Goal: Communication & Community: Answer question/provide support

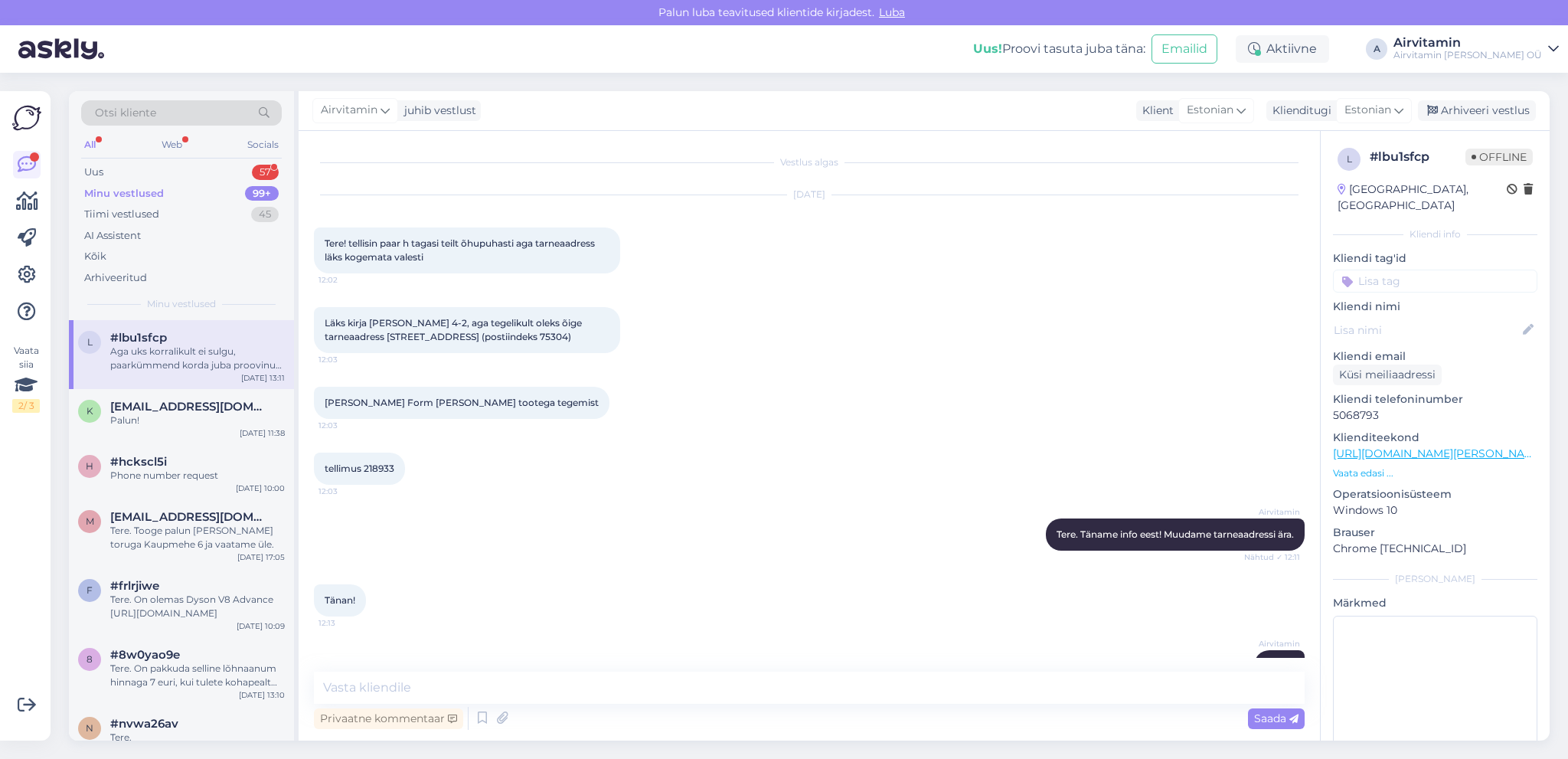
scroll to position [536, 0]
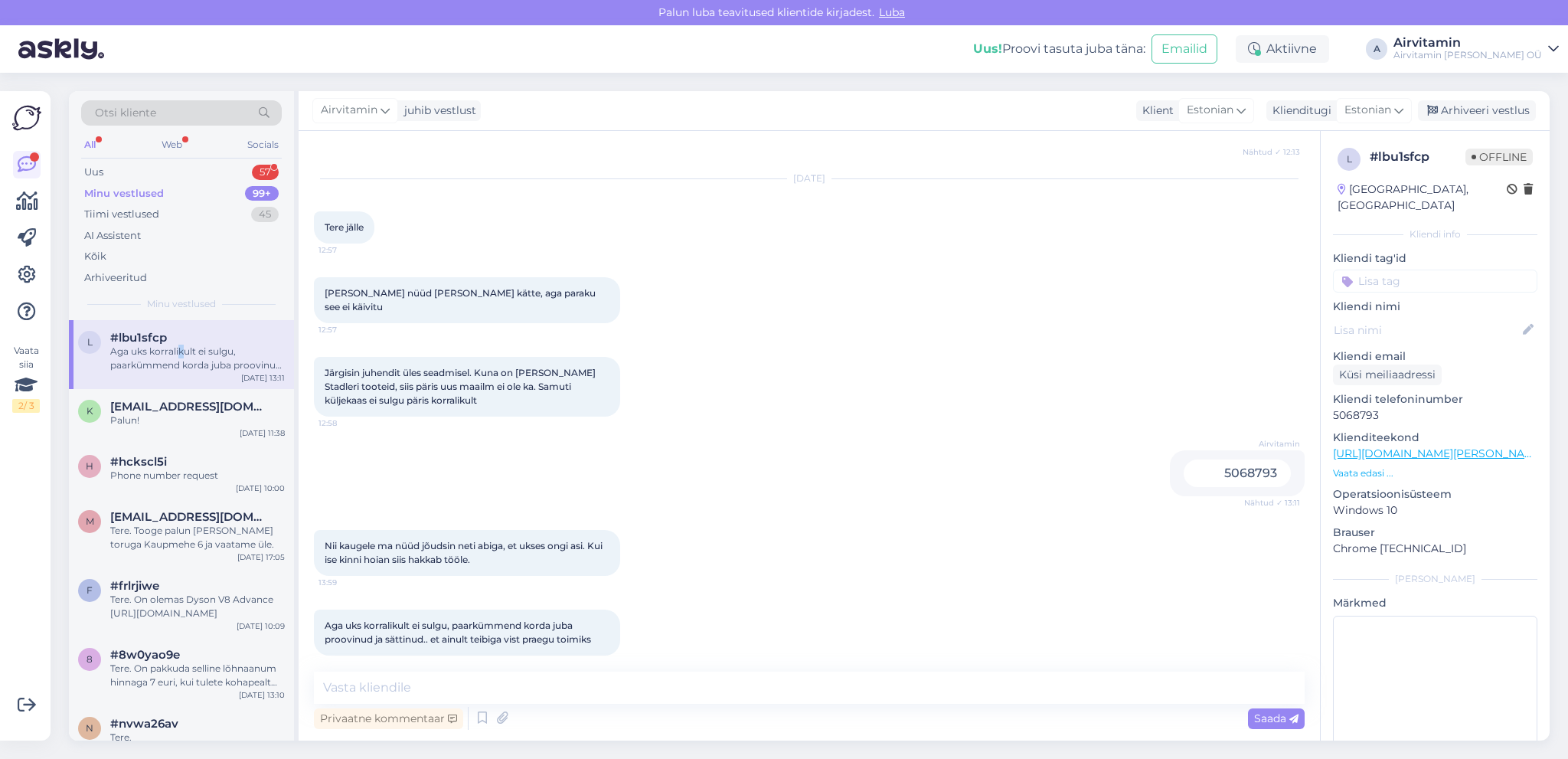
click at [179, 354] on div "Aga uks korralikult ei sulgu, paarkümmend korda juba proovinud ja sättinud.. et…" at bounding box center [198, 358] width 175 height 27
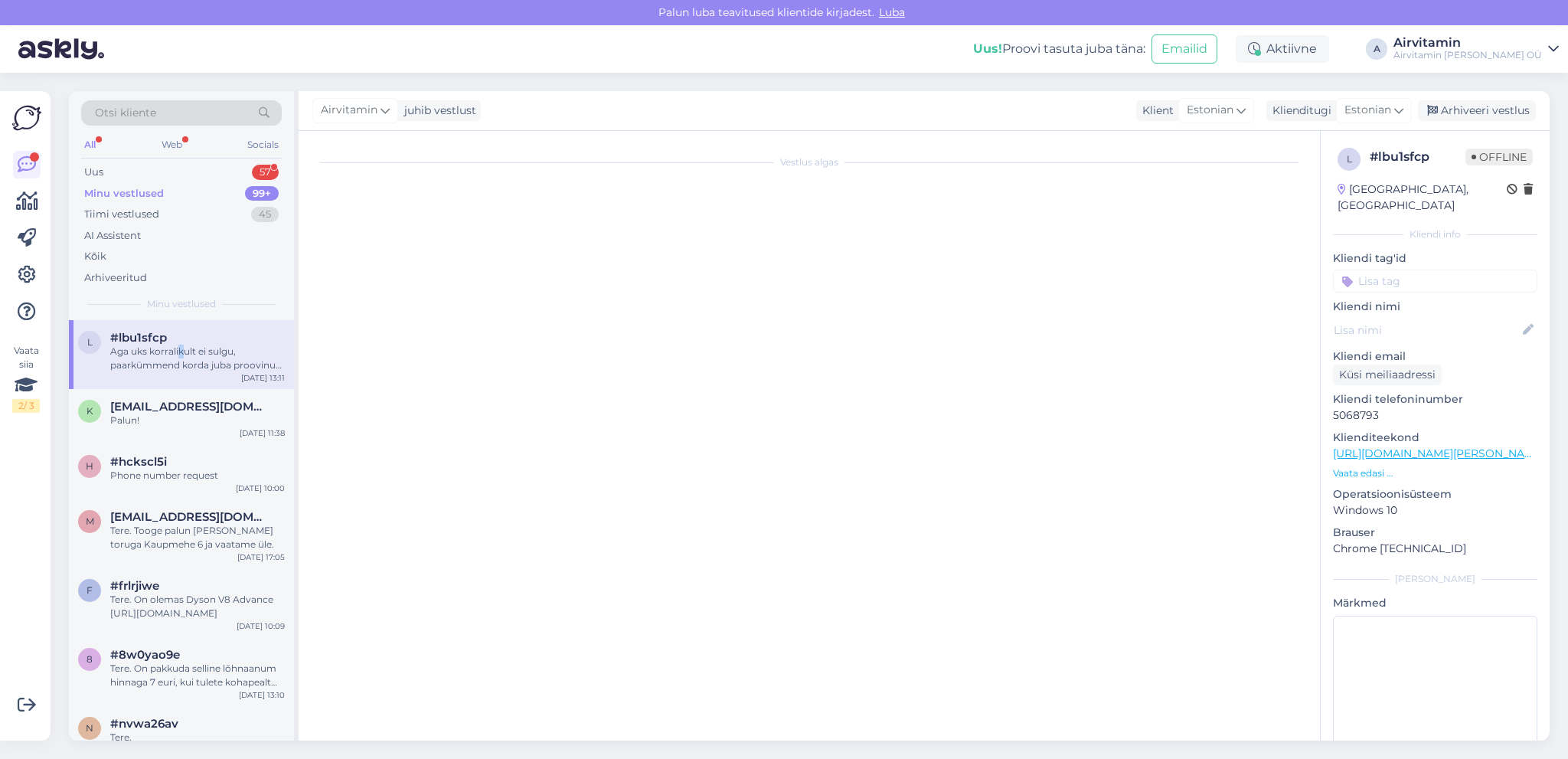
scroll to position [0, 0]
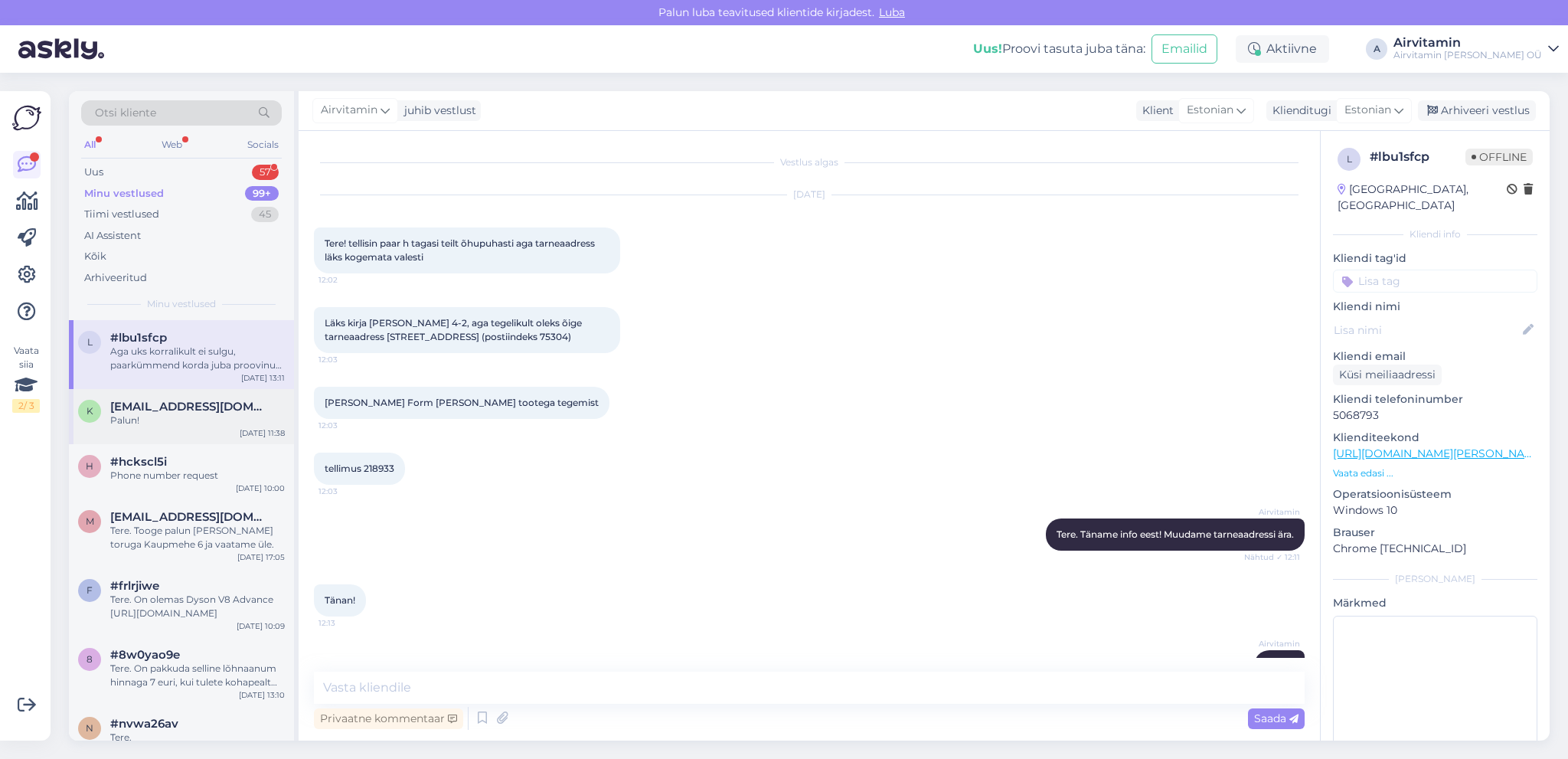
click at [170, 410] on span "[EMAIL_ADDRESS][DOMAIN_NAME]" at bounding box center [190, 406] width 159 height 14
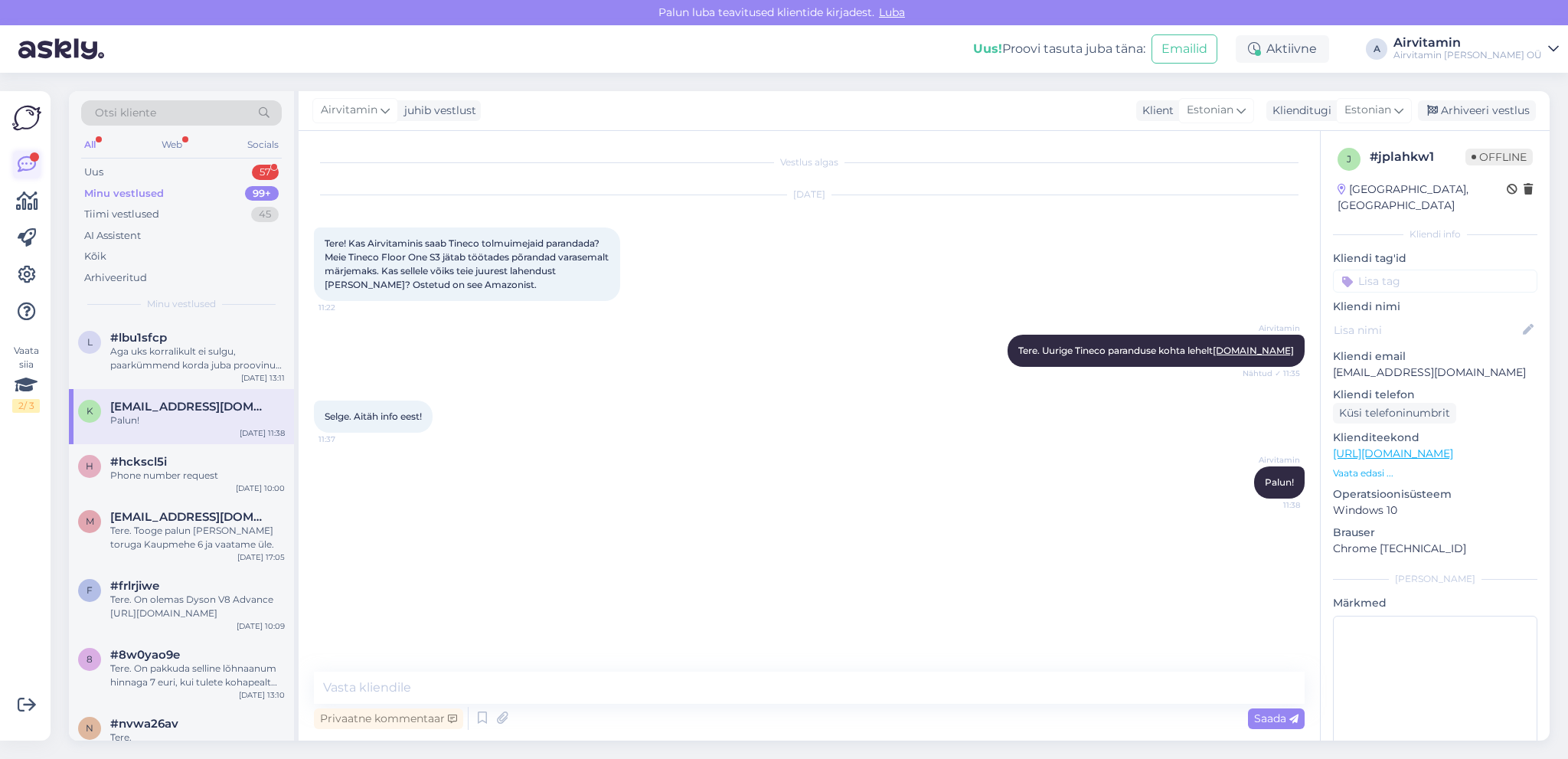
click at [26, 157] on icon at bounding box center [26, 165] width 18 height 18
click at [29, 164] on icon at bounding box center [26, 165] width 18 height 18
click at [97, 173] on div "Uus" at bounding box center [93, 172] width 19 height 16
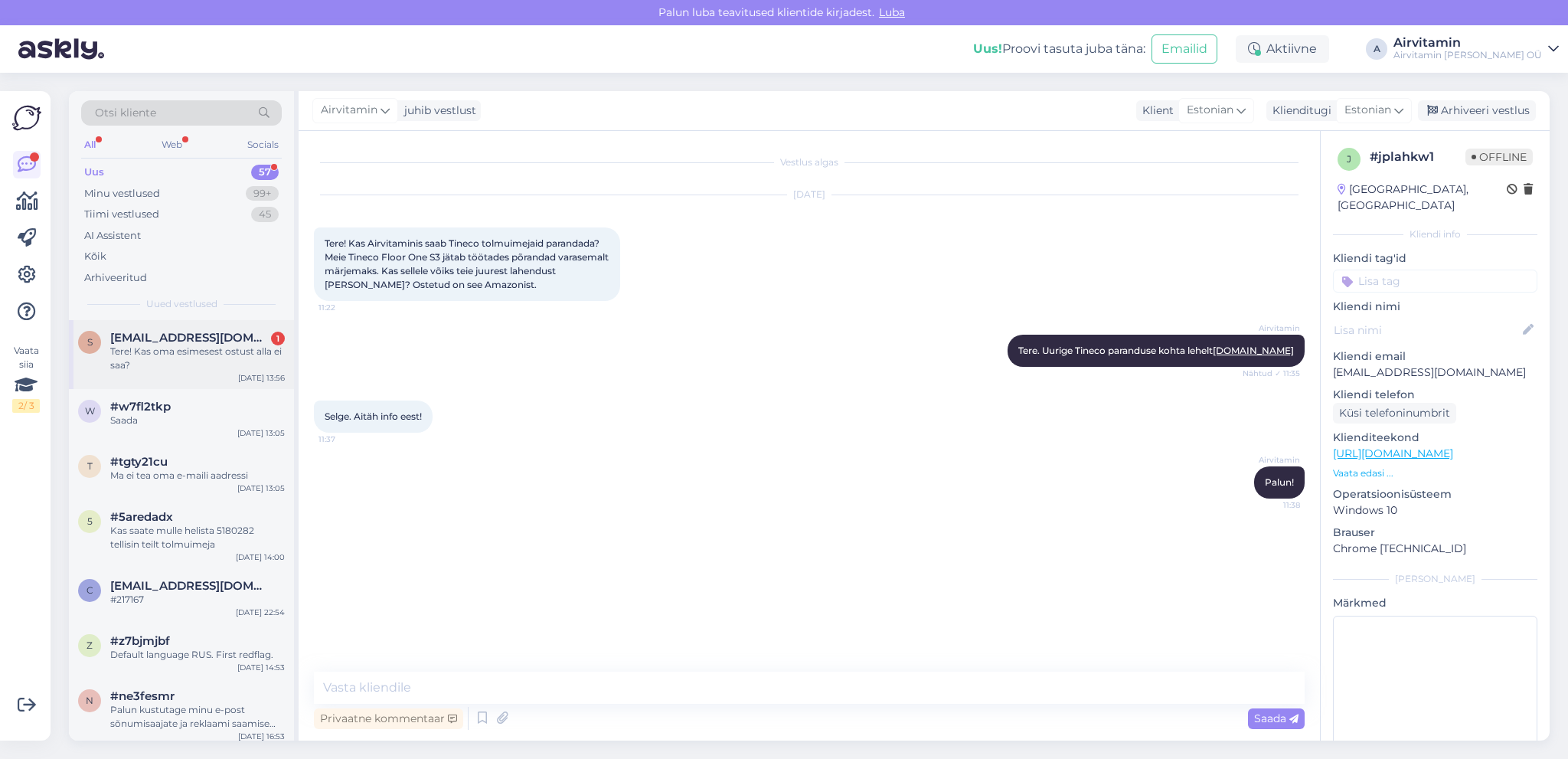
click at [204, 350] on div "Tere! Kas oma esimesest ostust alla ei saa?" at bounding box center [198, 358] width 175 height 27
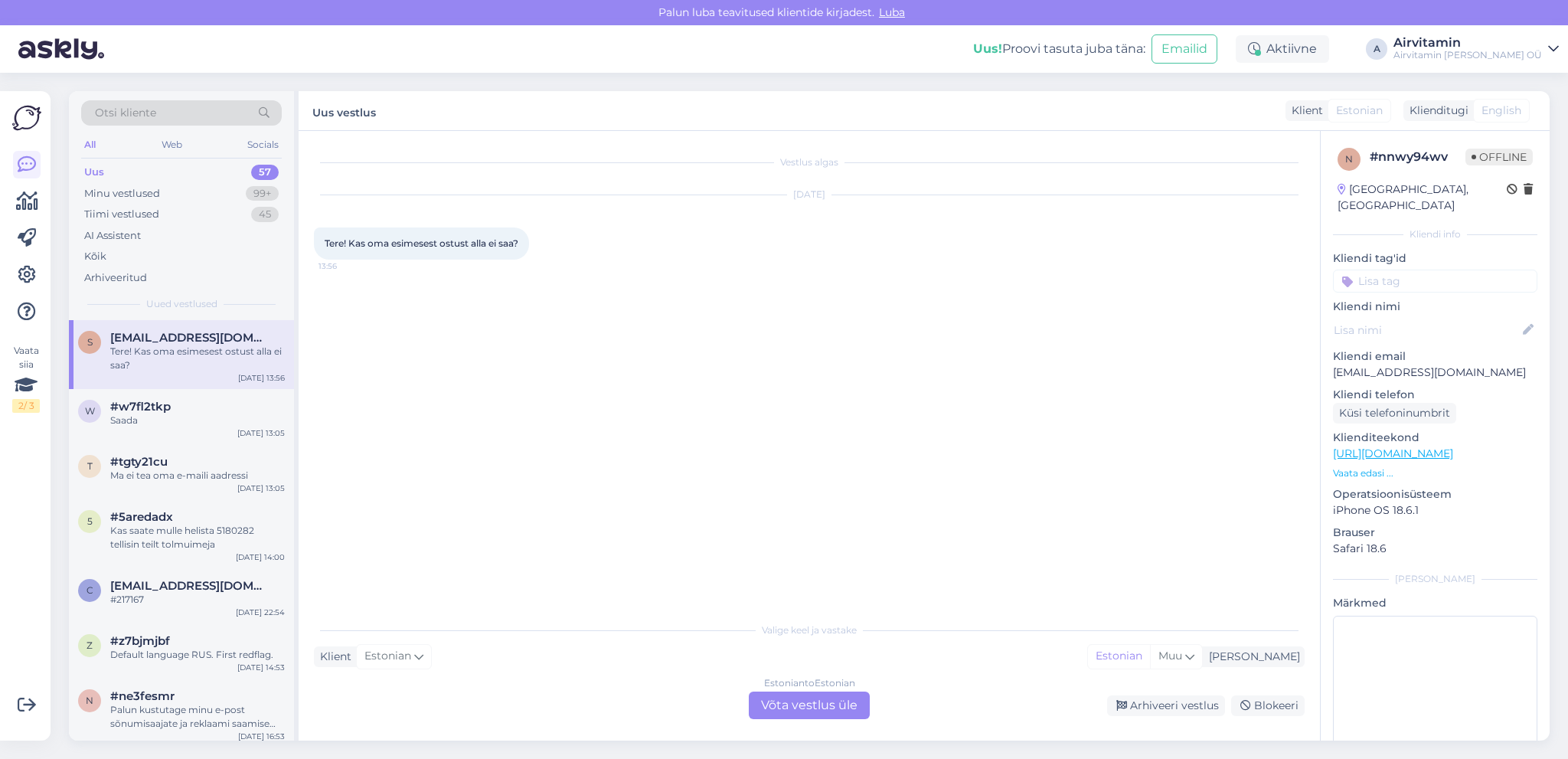
click at [822, 705] on div "Estonian to Estonian Võta vestlus üle" at bounding box center [809, 705] width 121 height 27
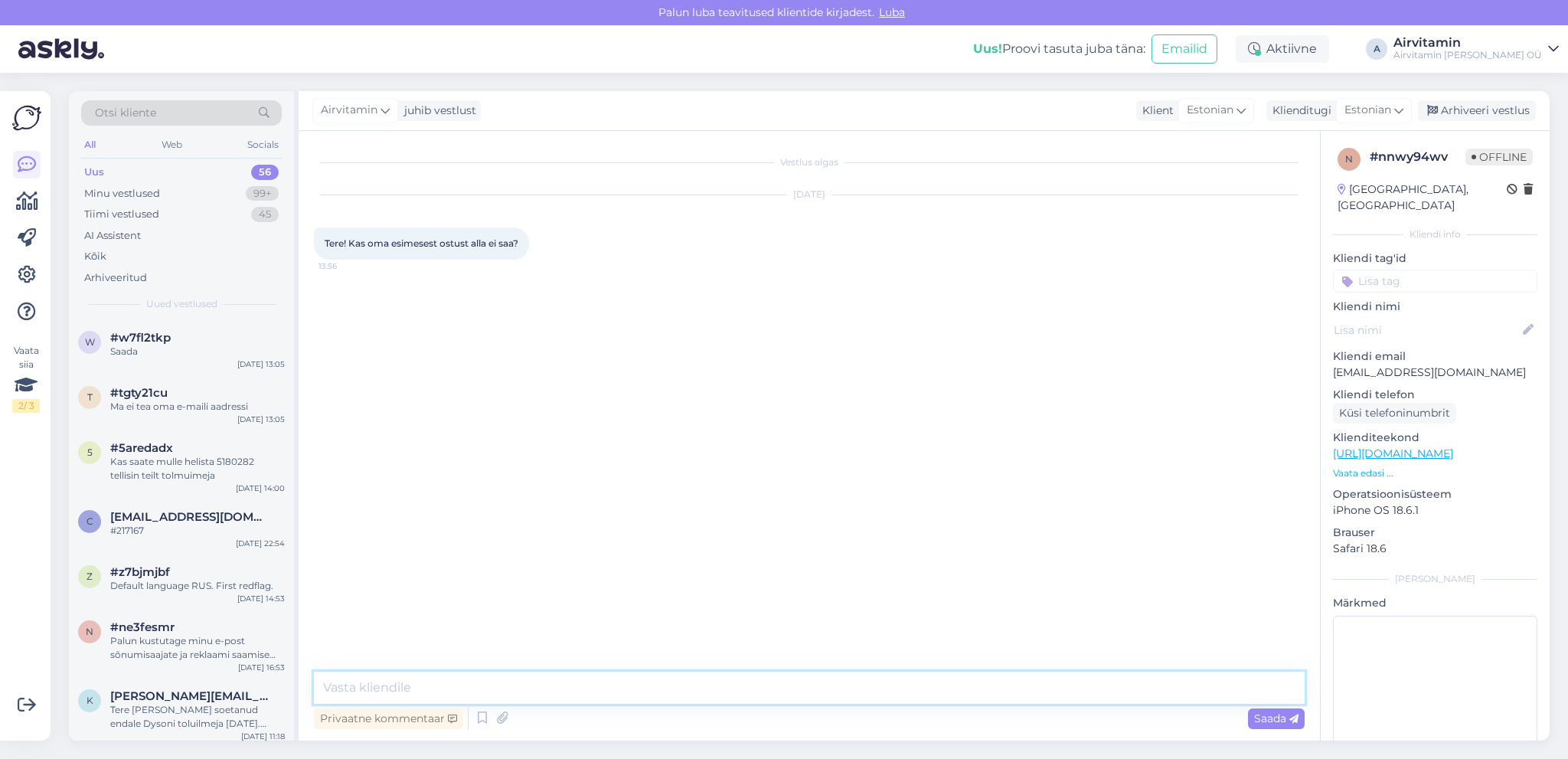
click at [449, 677] on textarea at bounding box center [809, 687] width 990 height 32
type textarea "Tere. [PERSON_NAME] toodet soovite osta?"
click at [1275, 721] on span "Saada" at bounding box center [1276, 718] width 44 height 14
